Goal: Information Seeking & Learning: Learn about a topic

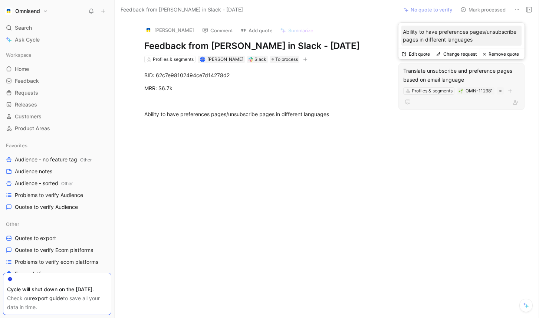
click at [467, 75] on div "Translate unsubscribe and preference pages based on email language" at bounding box center [462, 75] width 117 height 18
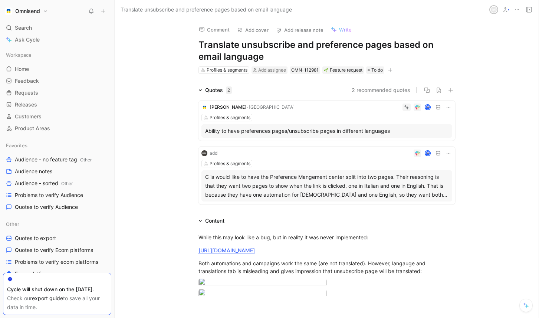
click at [349, 130] on div "Ability to have preferences pages/unsubscribe pages in different languages" at bounding box center [327, 131] width 244 height 9
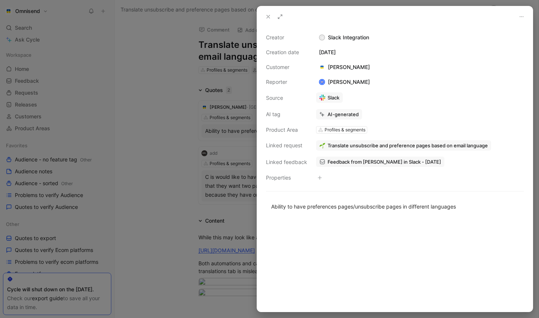
click at [264, 20] on button at bounding box center [268, 17] width 10 height 10
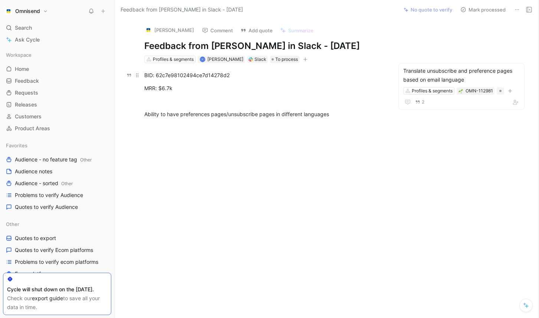
click at [212, 75] on div "BID: 62c7e98102494ce7d14278d2" at bounding box center [264, 75] width 240 height 8
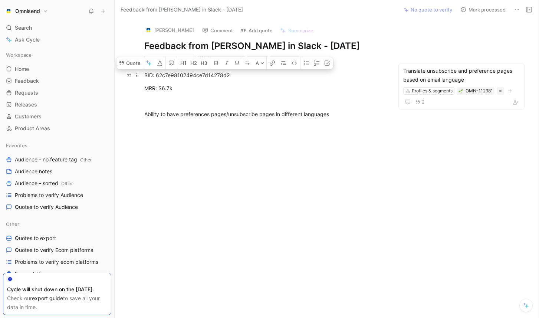
copy div "62c7e98102494ce7d14278d2"
click at [156, 30] on button "[PERSON_NAME]" at bounding box center [169, 30] width 56 height 11
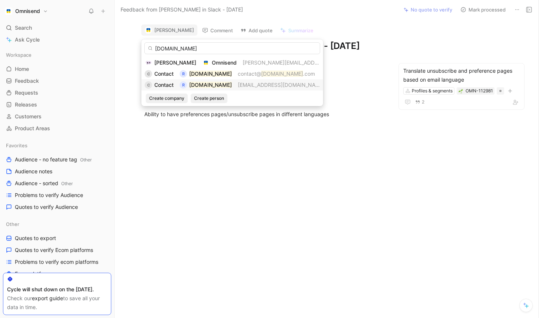
type input "[DOMAIN_NAME]"
click at [251, 88] on span "[EMAIL_ADDRESS][DOMAIN_NAME]" at bounding box center [281, 85] width 87 height 6
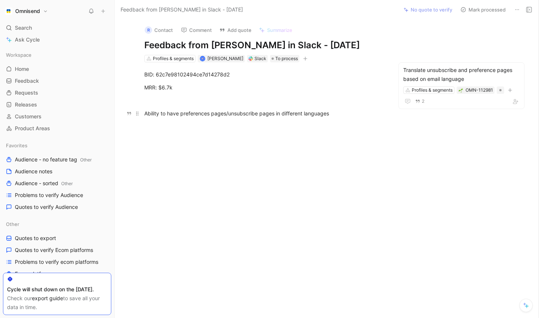
click at [333, 112] on div "Ability to have preferences pages/unsubscribe pages in different languages" at bounding box center [264, 114] width 240 height 8
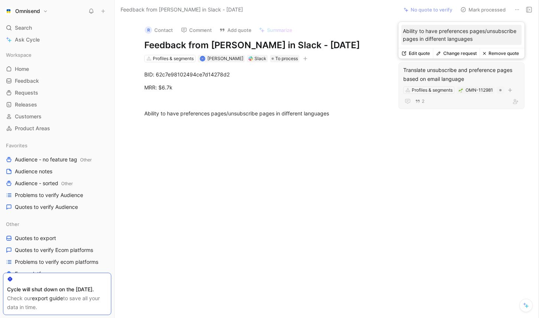
click at [459, 55] on button "Change request" at bounding box center [456, 53] width 47 height 10
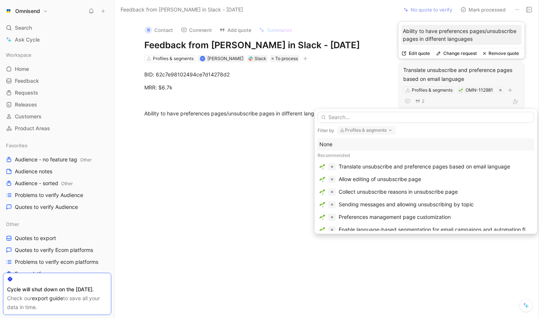
click at [459, 55] on button "Change request" at bounding box center [456, 53] width 47 height 10
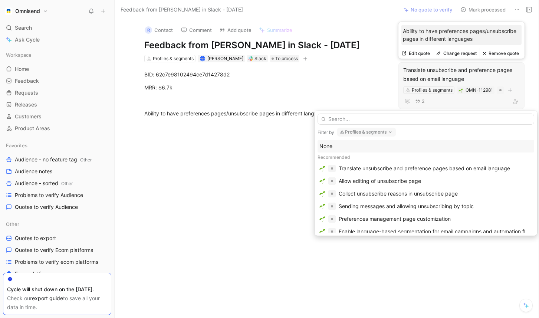
click at [421, 54] on button "Edit quote" at bounding box center [416, 53] width 35 height 10
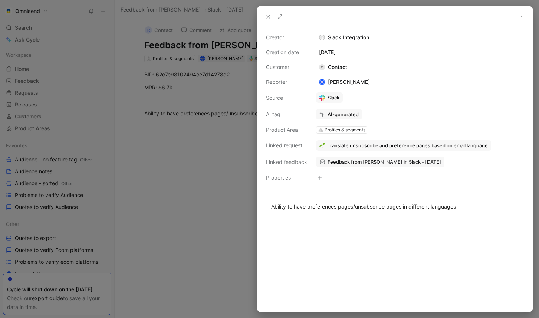
click at [464, 199] on div "Ability to have preferences pages/unsubscribe pages in different languages" at bounding box center [395, 207] width 276 height 24
click at [466, 203] on div "Ability to have preferences pages/unsubscribe pages in different languages" at bounding box center [395, 207] width 248 height 8
click at [425, 215] on div "Ability to have preferences pages/unsubscribe pages in different languages. The…" at bounding box center [395, 211] width 248 height 16
click at [491, 219] on p "Ability to have preferences pages/unsubscribe pages in different languages. The…" at bounding box center [395, 210] width 276 height 20
click at [457, 215] on div "Ability to have preferences pages/unsubscribe pages in different languages. The…" at bounding box center [395, 211] width 248 height 16
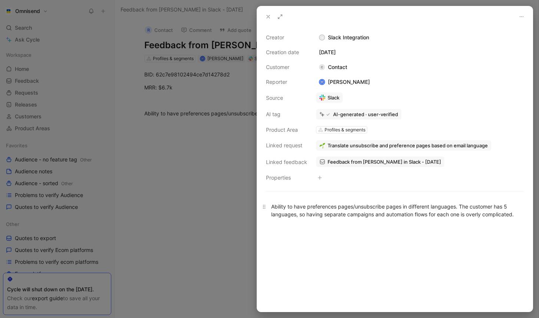
click at [457, 215] on div "Ability to have preferences pages/unsubscribe pages in different languages. The…" at bounding box center [395, 211] width 248 height 16
click at [395, 239] on div at bounding box center [395, 268] width 276 height 85
click at [406, 145] on span "Translate unsubscribe and preference pages based on email language" at bounding box center [408, 145] width 160 height 7
click at [341, 145] on span "Translate unsubscribe and preference pages based on email language" at bounding box center [408, 145] width 160 height 7
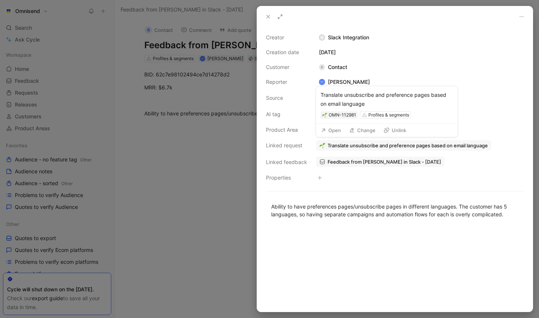
click at [338, 129] on button "Open" at bounding box center [331, 130] width 27 height 10
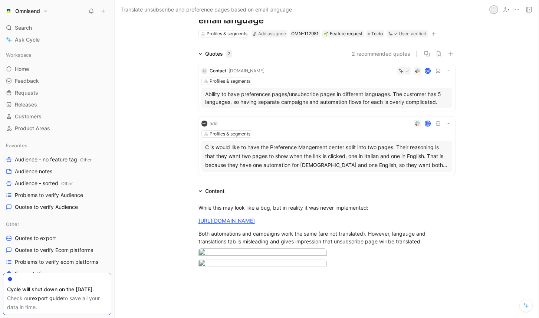
scroll to position [39, 0]
